Goal: Find specific page/section: Find specific page/section

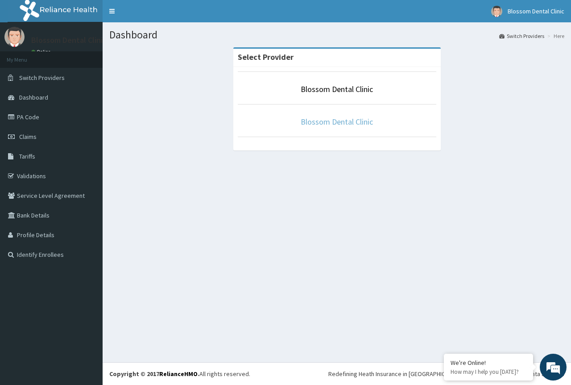
click at [349, 122] on link "Blossom Dental Clinic" at bounding box center [337, 121] width 72 height 10
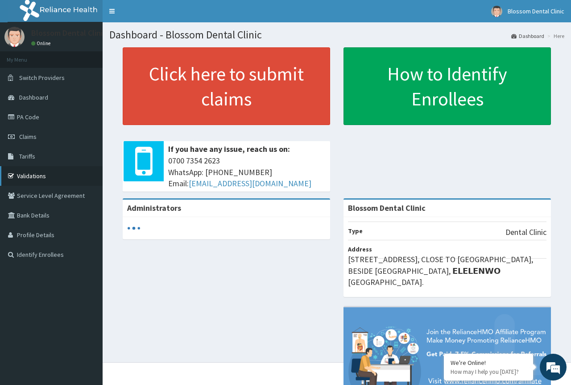
click at [44, 176] on link "Validations" at bounding box center [51, 176] width 103 height 20
